Goal: Find specific page/section: Find specific page/section

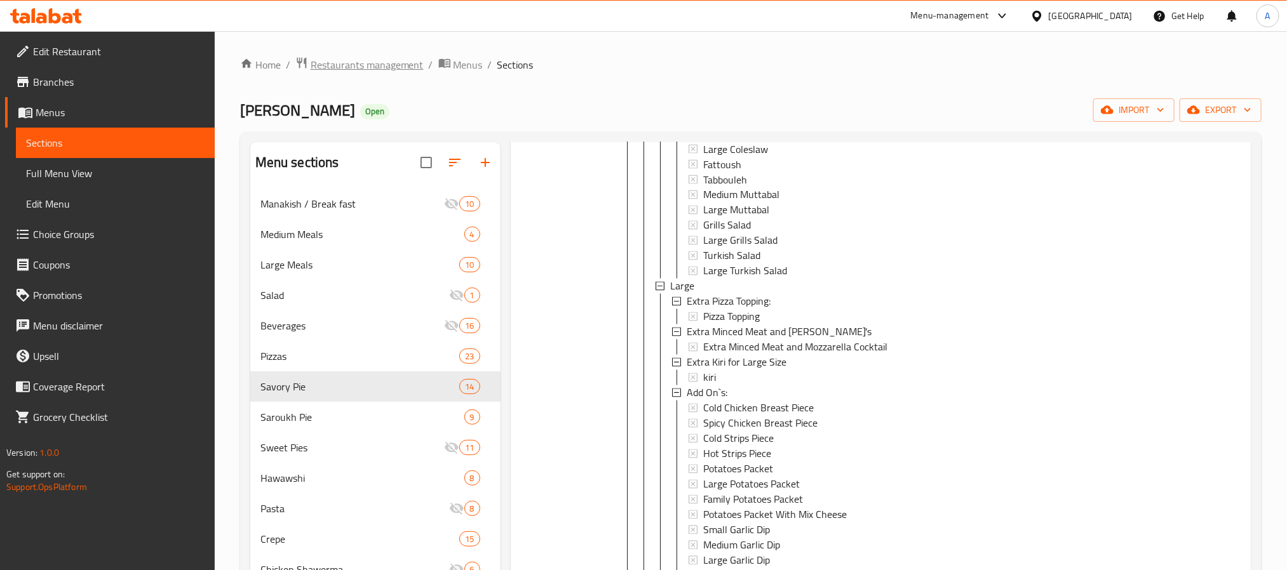
click at [360, 67] on span "Restaurants management" at bounding box center [367, 64] width 113 height 15
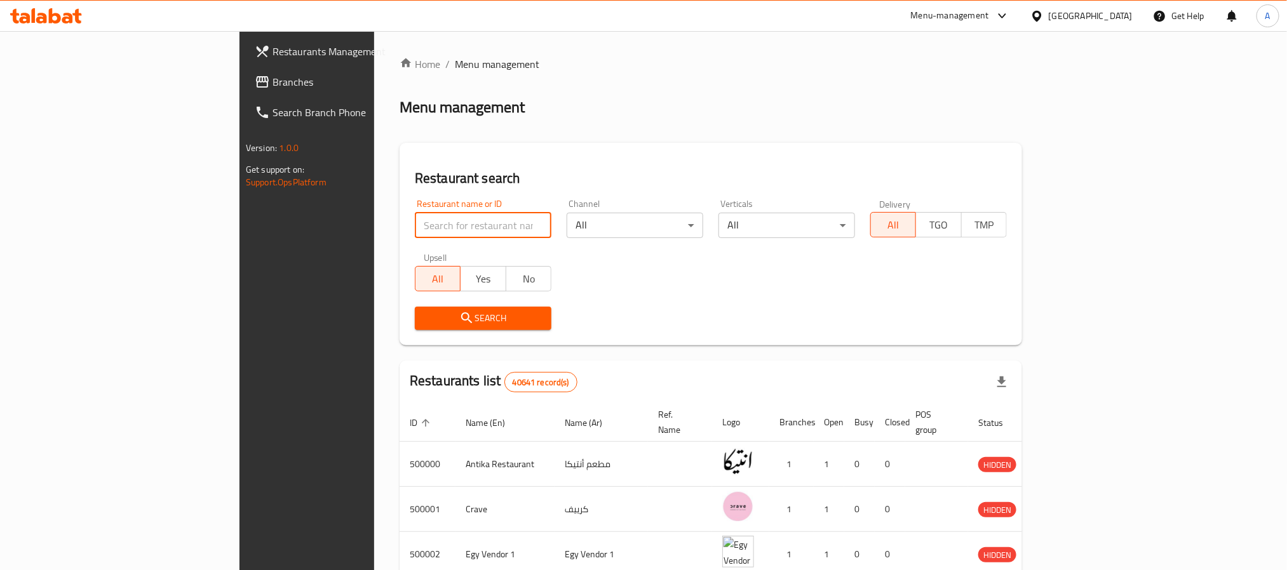
click at [415, 225] on input "search" at bounding box center [483, 225] width 137 height 25
paste input "772888"
type input "772888"
click button "Search" at bounding box center [483, 318] width 137 height 23
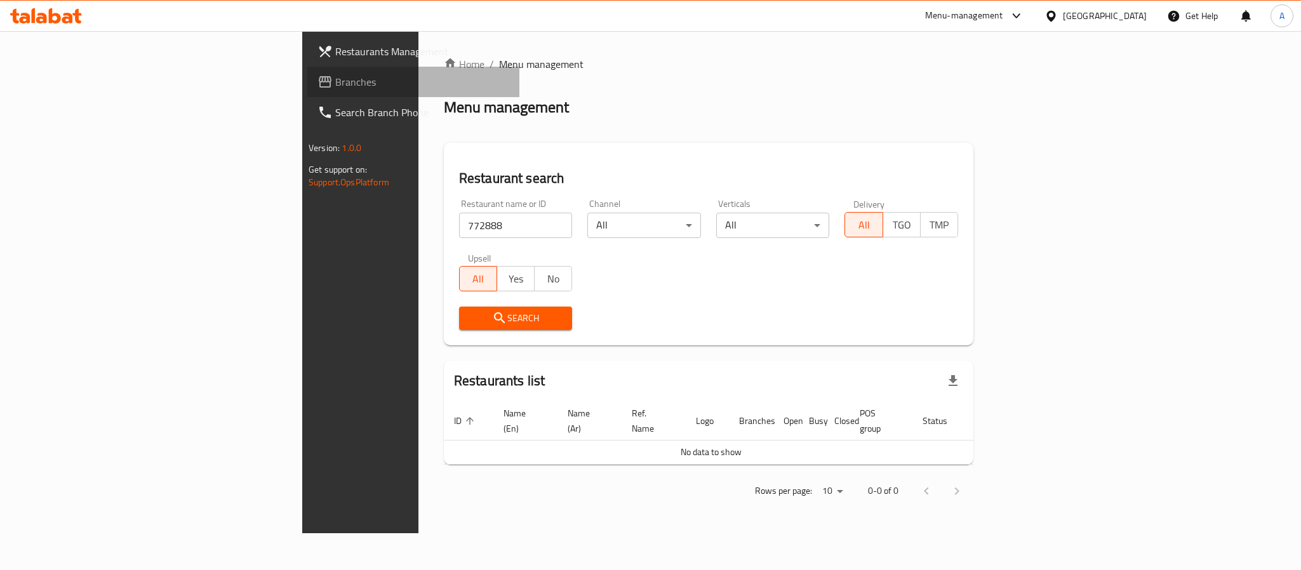
click at [335, 83] on span "Branches" at bounding box center [422, 81] width 174 height 15
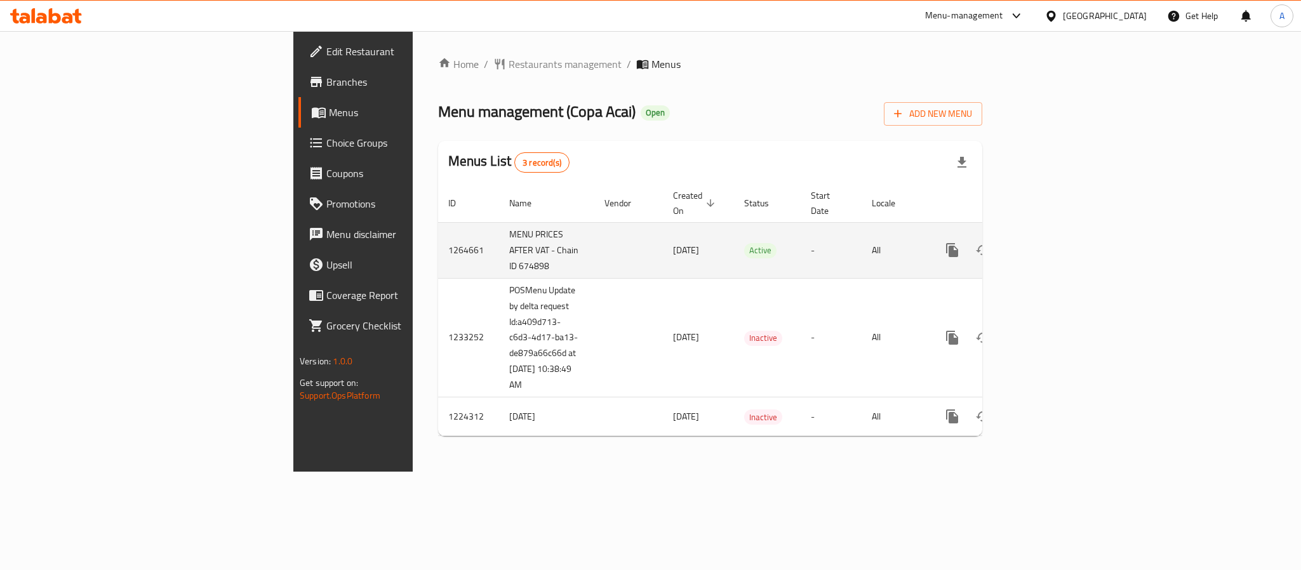
click at [1050, 245] on icon "enhanced table" at bounding box center [1043, 250] width 11 height 11
click at [499, 240] on td "MENU PRICES AFTER VAT - Chain ID 674898" at bounding box center [546, 252] width 95 height 56
click at [594, 253] on td "enhanced table" at bounding box center [628, 252] width 69 height 56
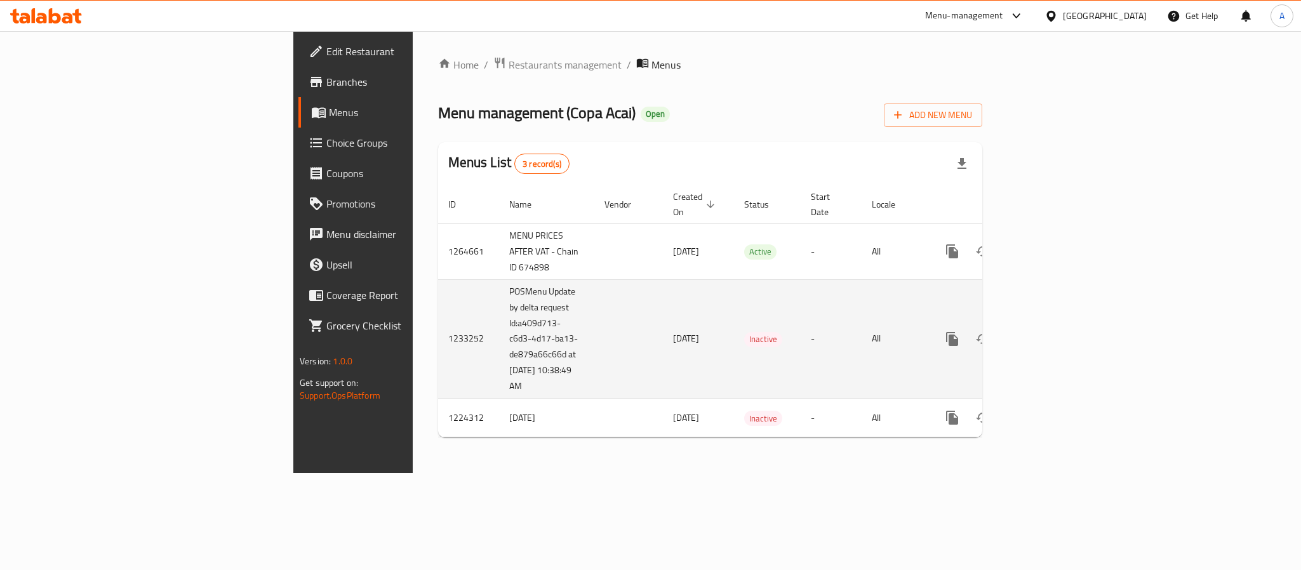
click at [663, 299] on td "14/05/2024" at bounding box center [698, 338] width 71 height 119
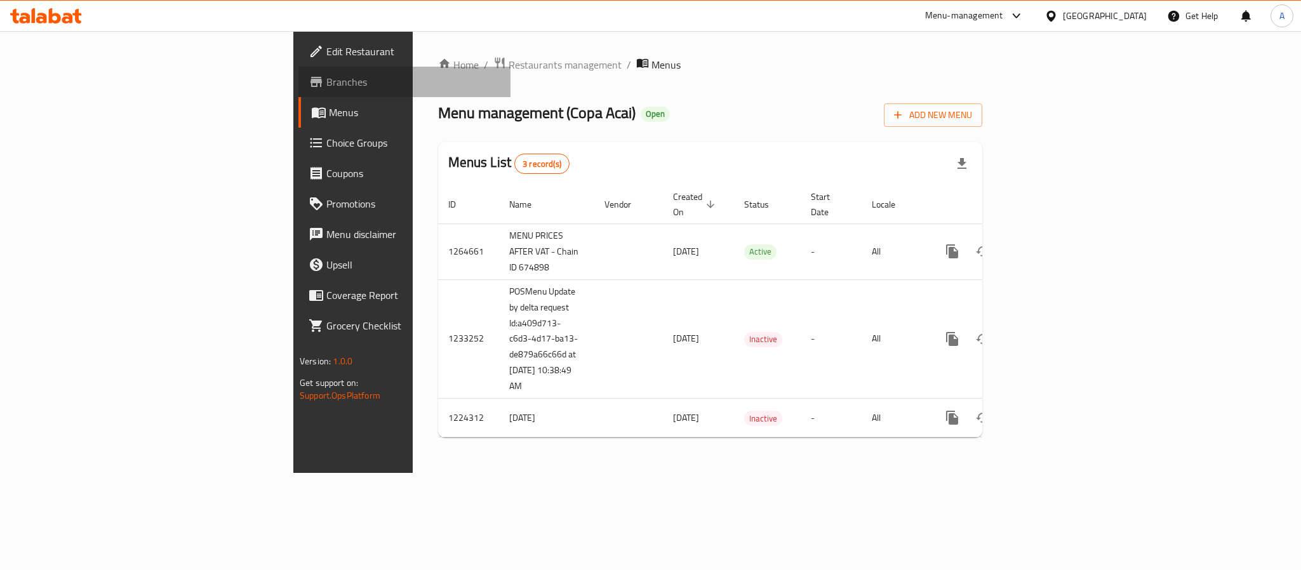
click at [326, 84] on span "Branches" at bounding box center [413, 81] width 174 height 15
